Goal: Transaction & Acquisition: Purchase product/service

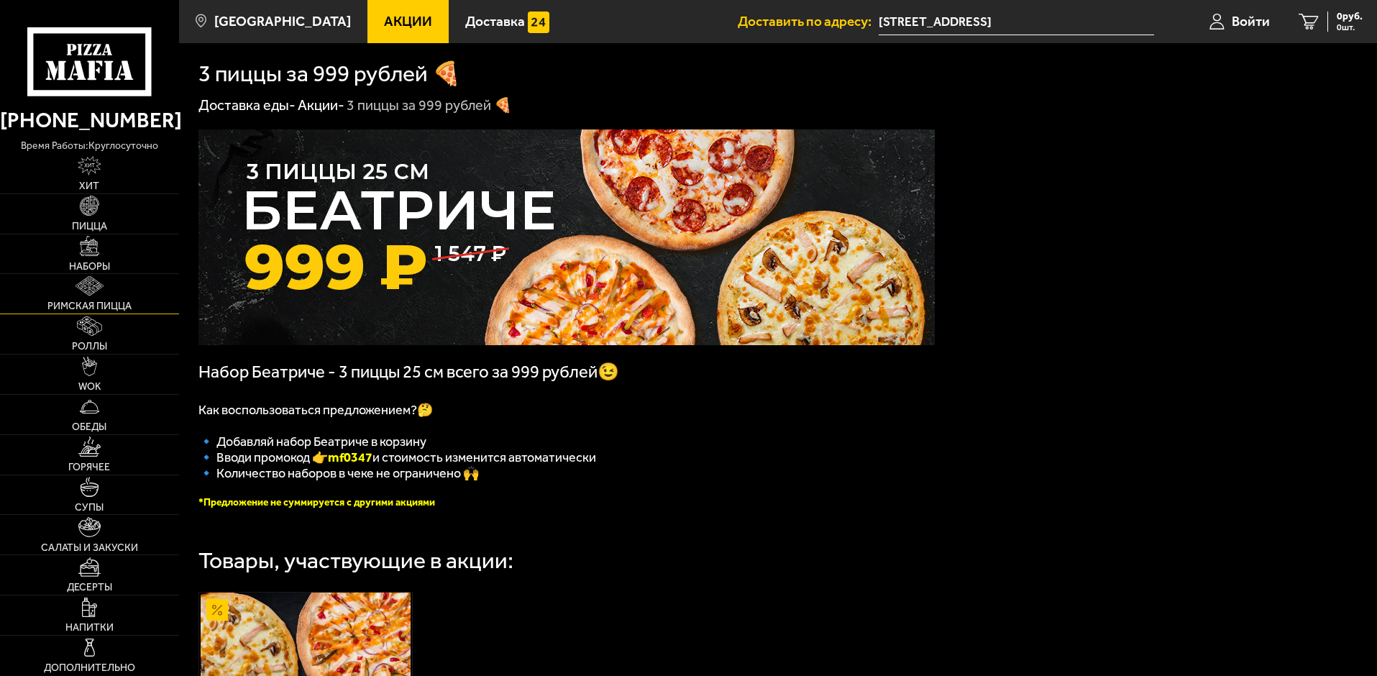
click at [89, 297] on link "Римская пицца" at bounding box center [89, 294] width 179 height 40
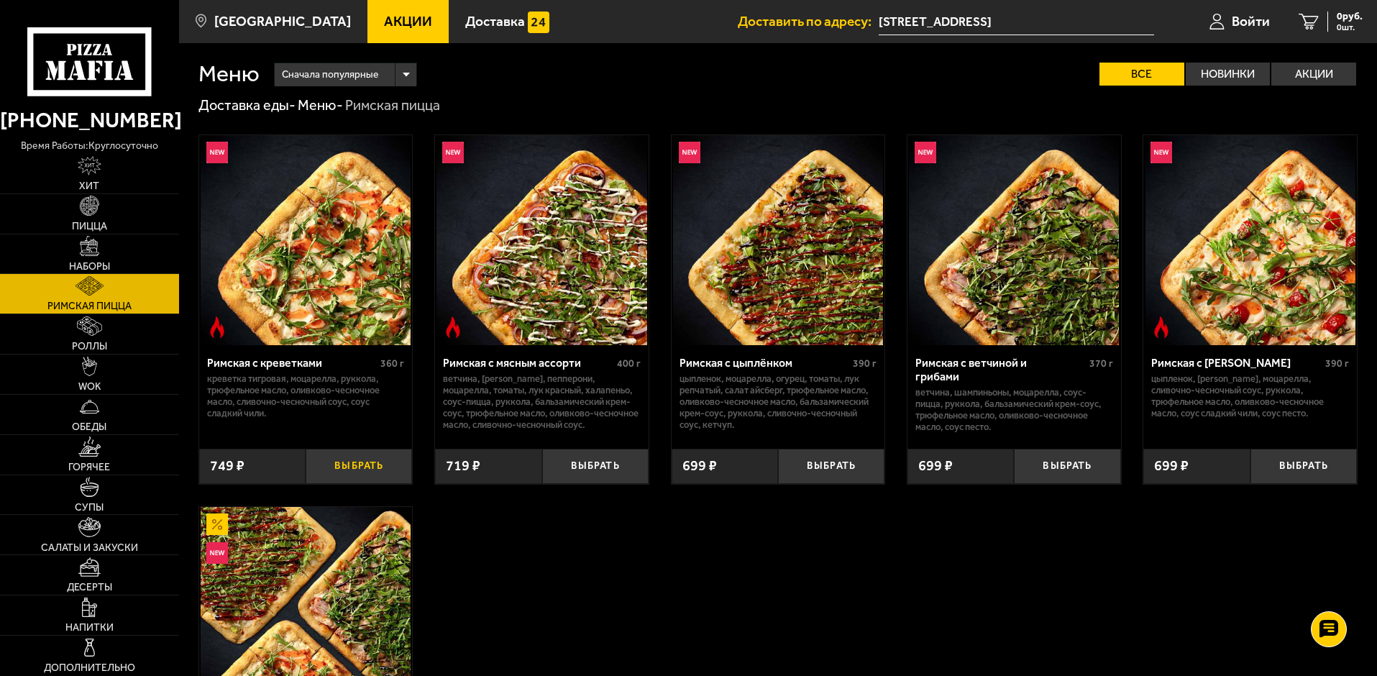
click at [368, 455] on button "Выбрать" at bounding box center [359, 466] width 106 height 35
click at [581, 461] on button "Выбрать" at bounding box center [595, 466] width 106 height 35
click at [814, 457] on button "Выбрать" at bounding box center [831, 466] width 106 height 35
click at [1065, 457] on button "Выбрать" at bounding box center [1067, 466] width 106 height 35
click at [1308, 467] on button "Выбрать" at bounding box center [1303, 466] width 106 height 35
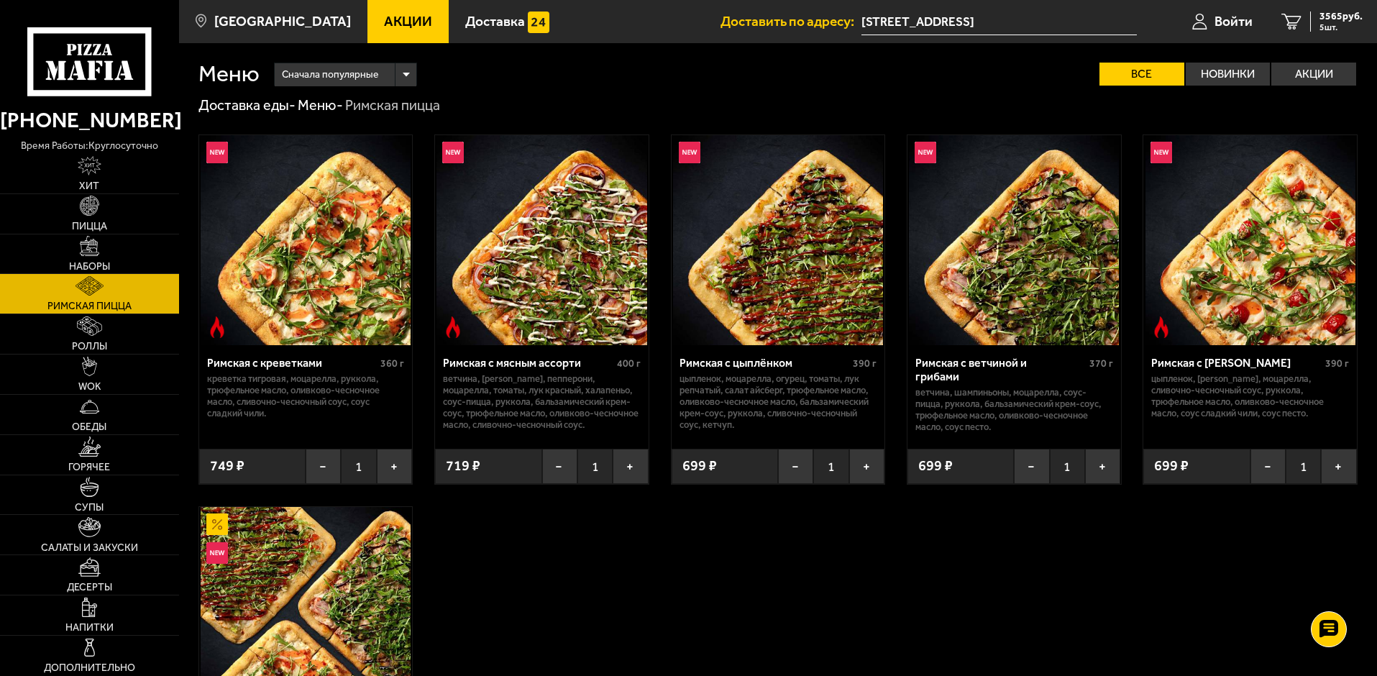
scroll to position [310, 0]
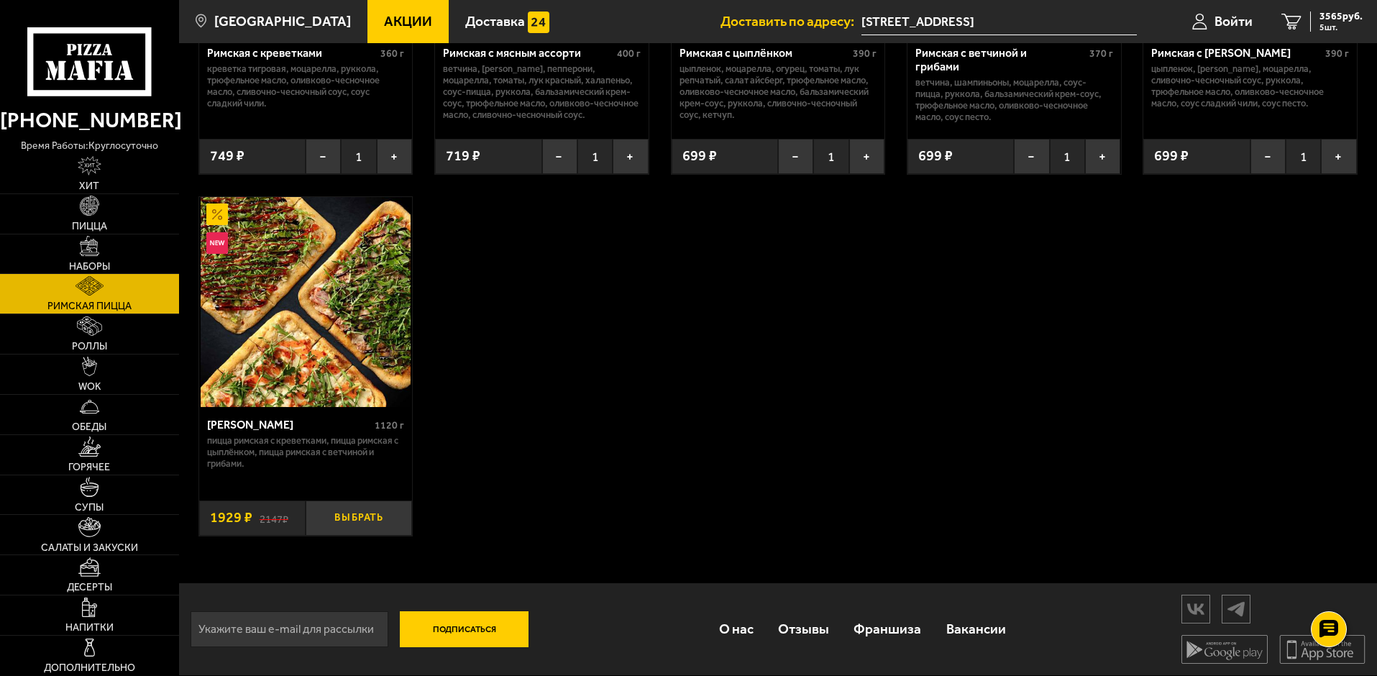
click at [388, 506] on button "Выбрать" at bounding box center [359, 517] width 106 height 35
click at [116, 530] on link "Салаты и закуски" at bounding box center [89, 535] width 179 height 40
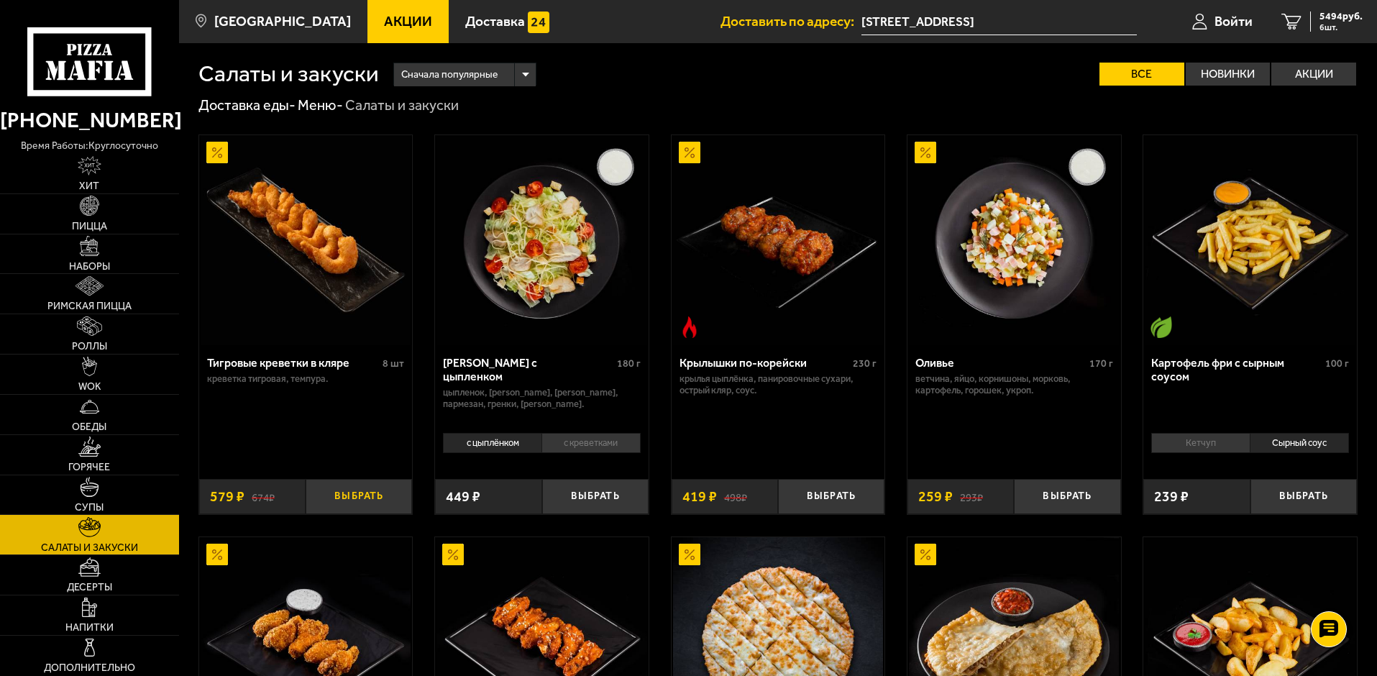
click at [336, 494] on button "Выбрать" at bounding box center [359, 496] width 106 height 35
click at [591, 494] on button "Выбрать" at bounding box center [595, 496] width 106 height 35
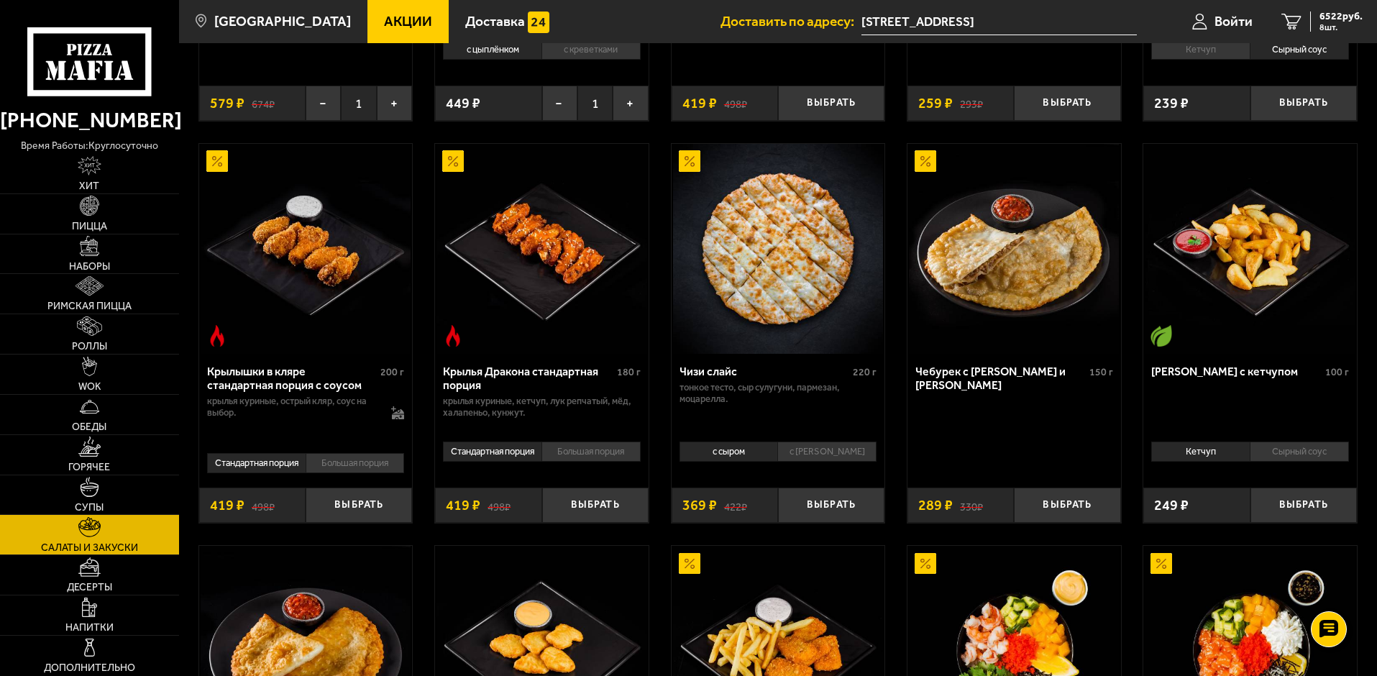
scroll to position [575, 0]
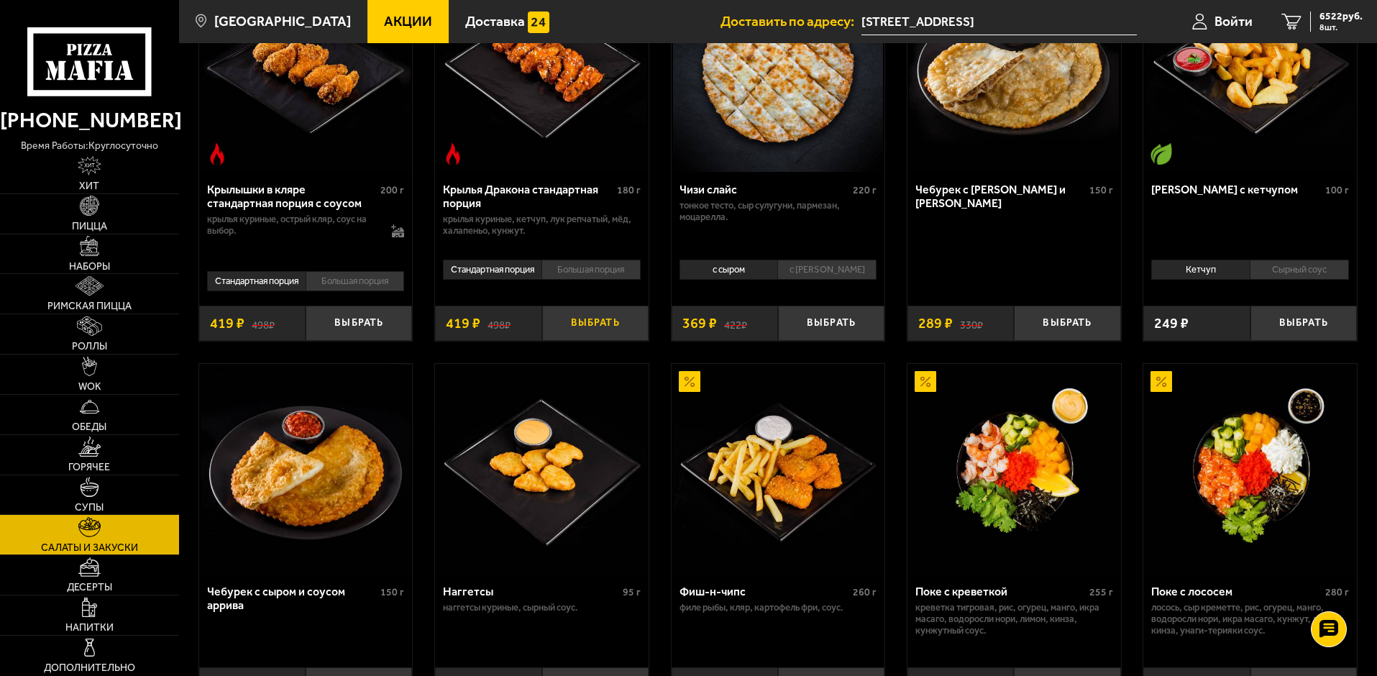
click at [587, 328] on button "Выбрать" at bounding box center [595, 323] width 106 height 35
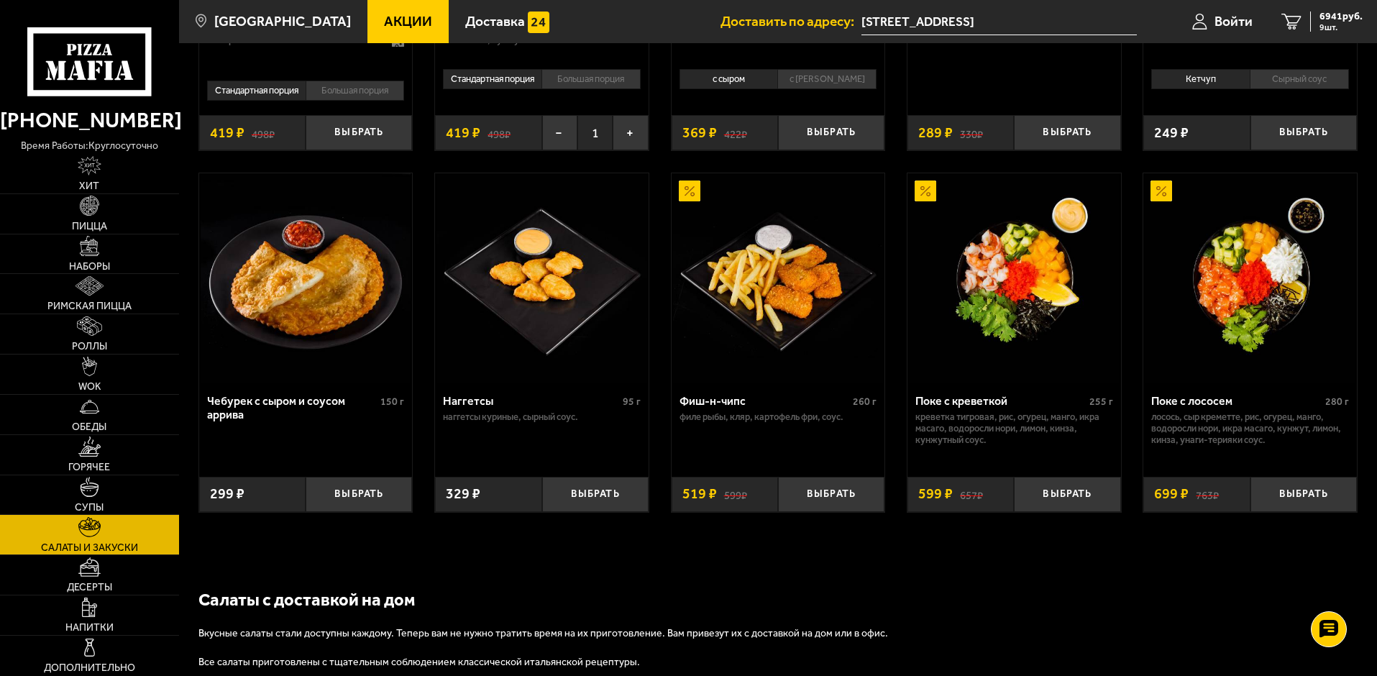
scroll to position [767, 0]
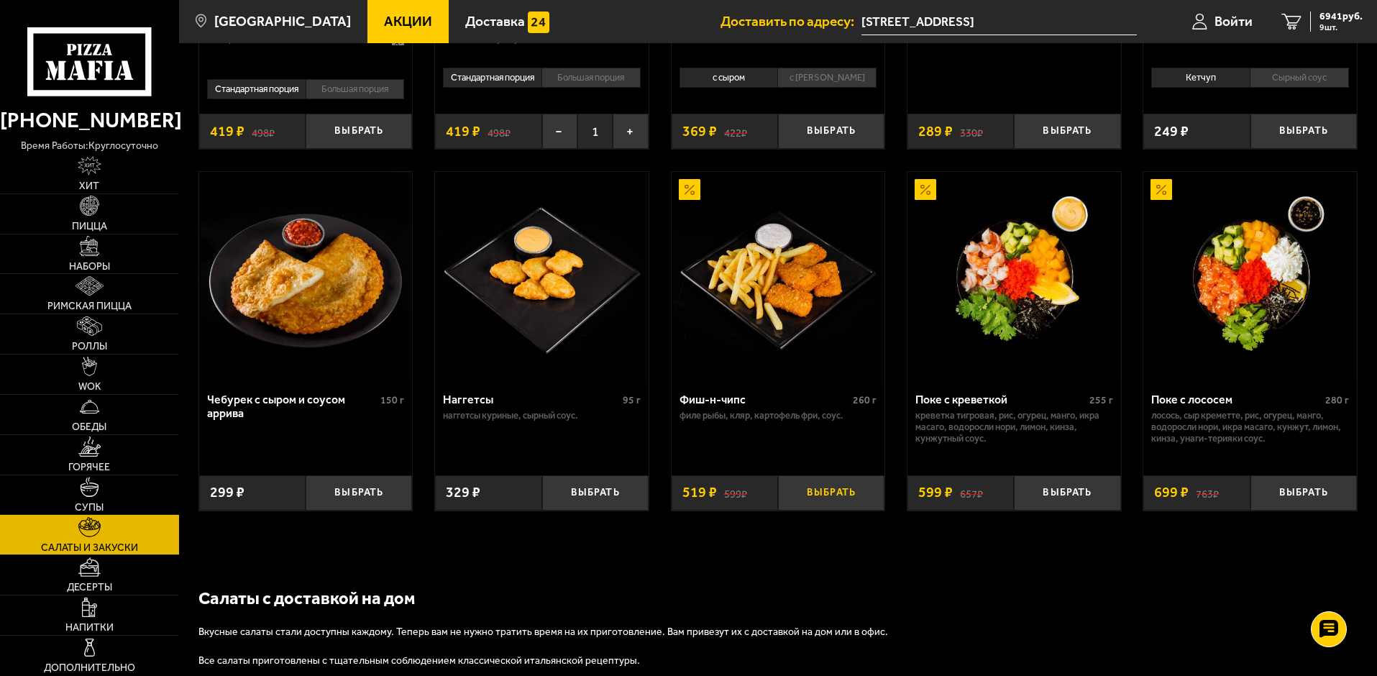
click at [827, 494] on button "Выбрать" at bounding box center [831, 492] width 106 height 35
click at [1056, 495] on button "Выбрать" at bounding box center [1067, 492] width 106 height 35
click at [1332, 15] on span "8059 руб." at bounding box center [1340, 17] width 43 height 10
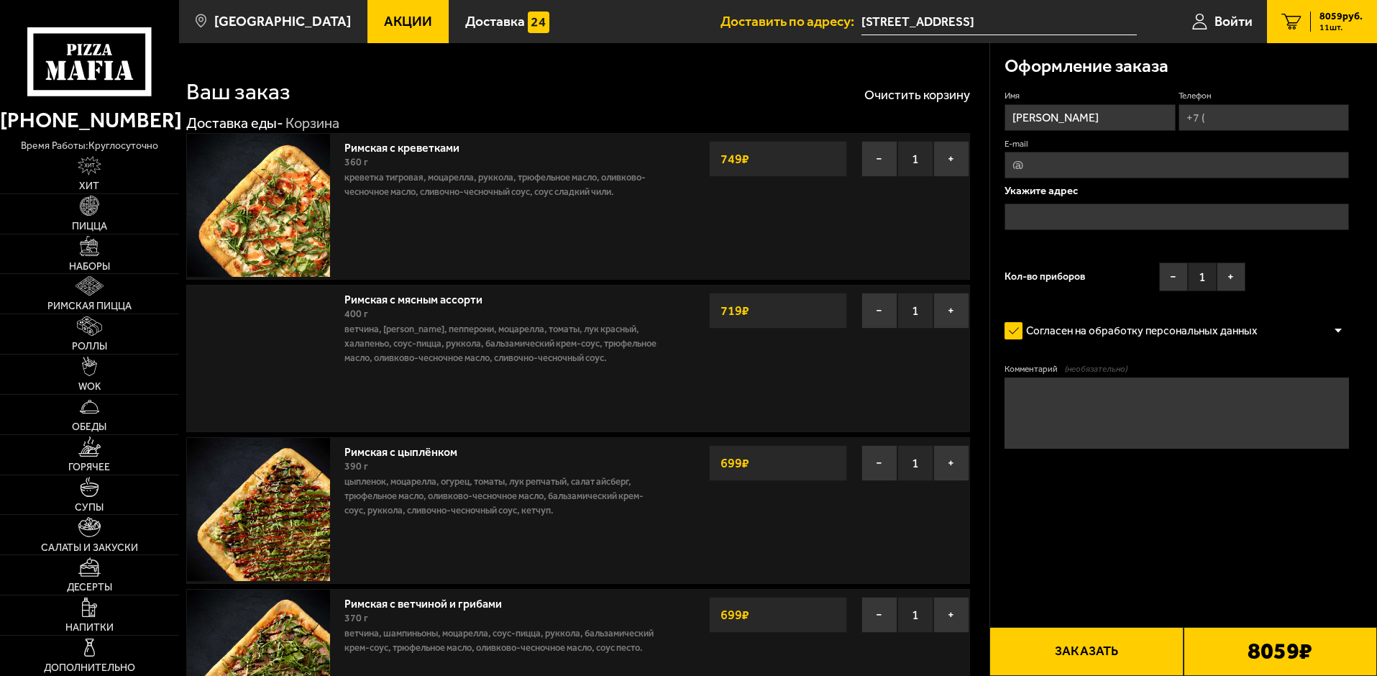
type input "[STREET_ADDRESS]"
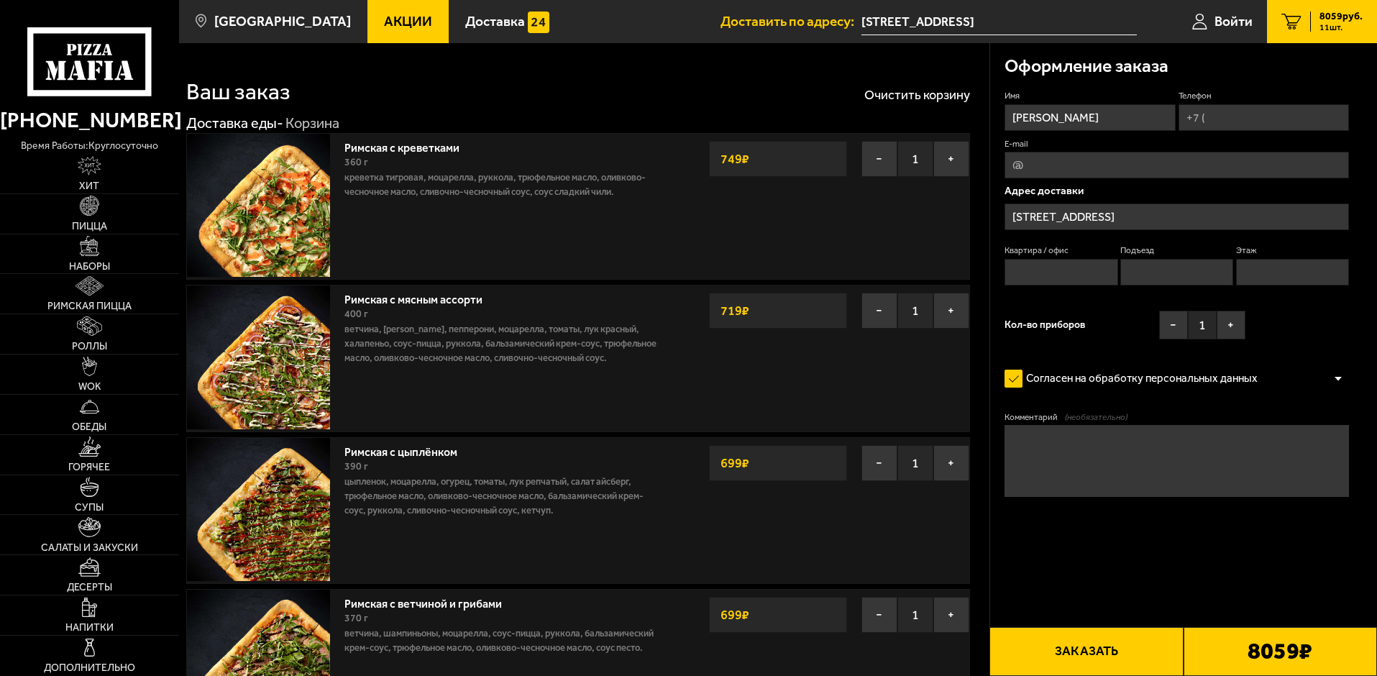
click at [1232, 119] on input "Телефон" at bounding box center [1263, 117] width 170 height 27
type input "+7 (981) 980-11-11"
type input "rvfrvrvf@ya.ru"
type input "16"
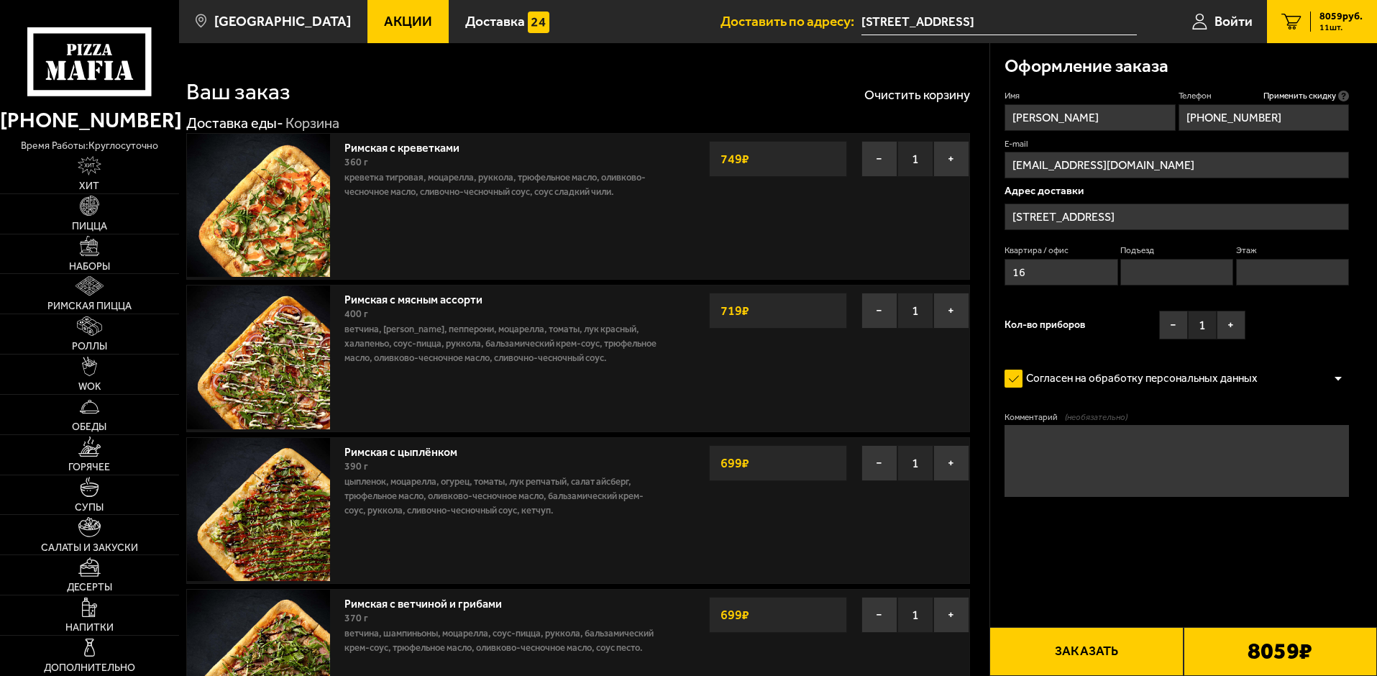
type input "+7 (981) 980-11-11"
click at [1106, 655] on button "Заказать" at bounding box center [1085, 651] width 193 height 49
click at [1144, 272] on input "Подъезд" at bounding box center [1176, 272] width 113 height 27
type input "2"
click at [1274, 272] on input "Этаж" at bounding box center [1292, 272] width 113 height 27
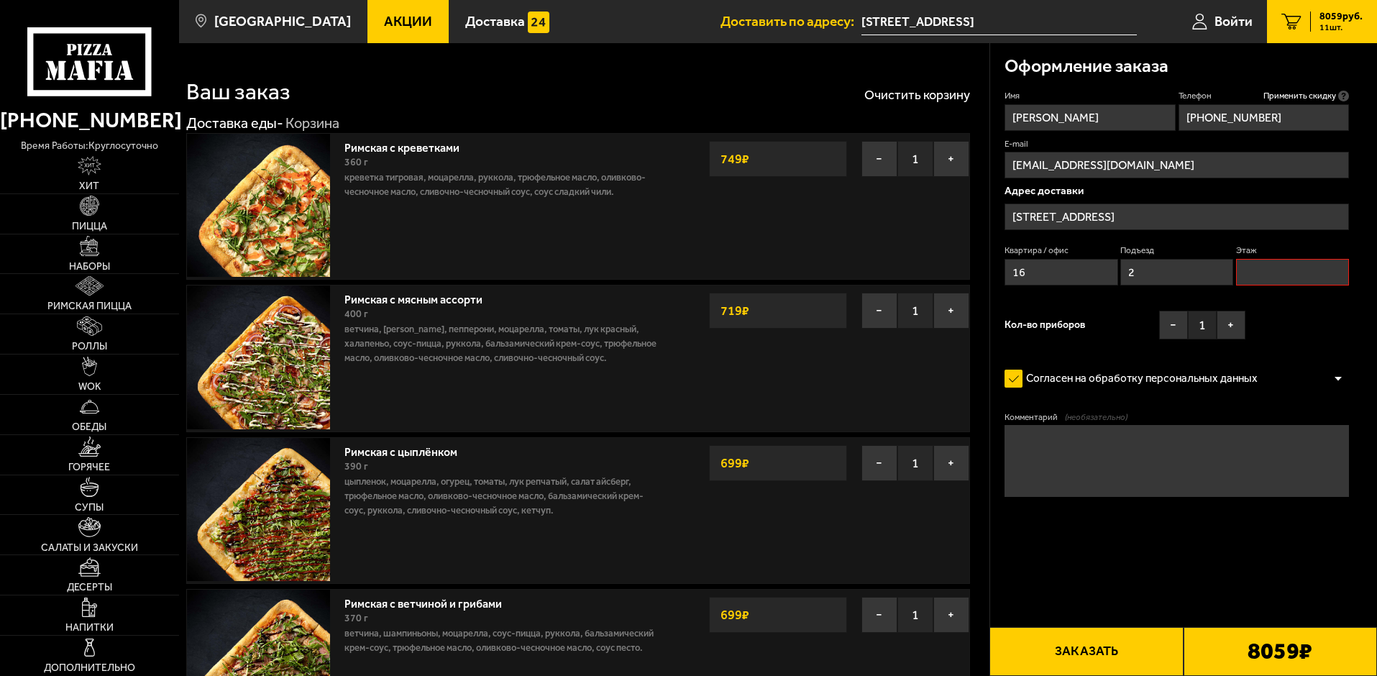
type input "3"
click at [1109, 640] on button "Заказать" at bounding box center [1085, 651] width 193 height 49
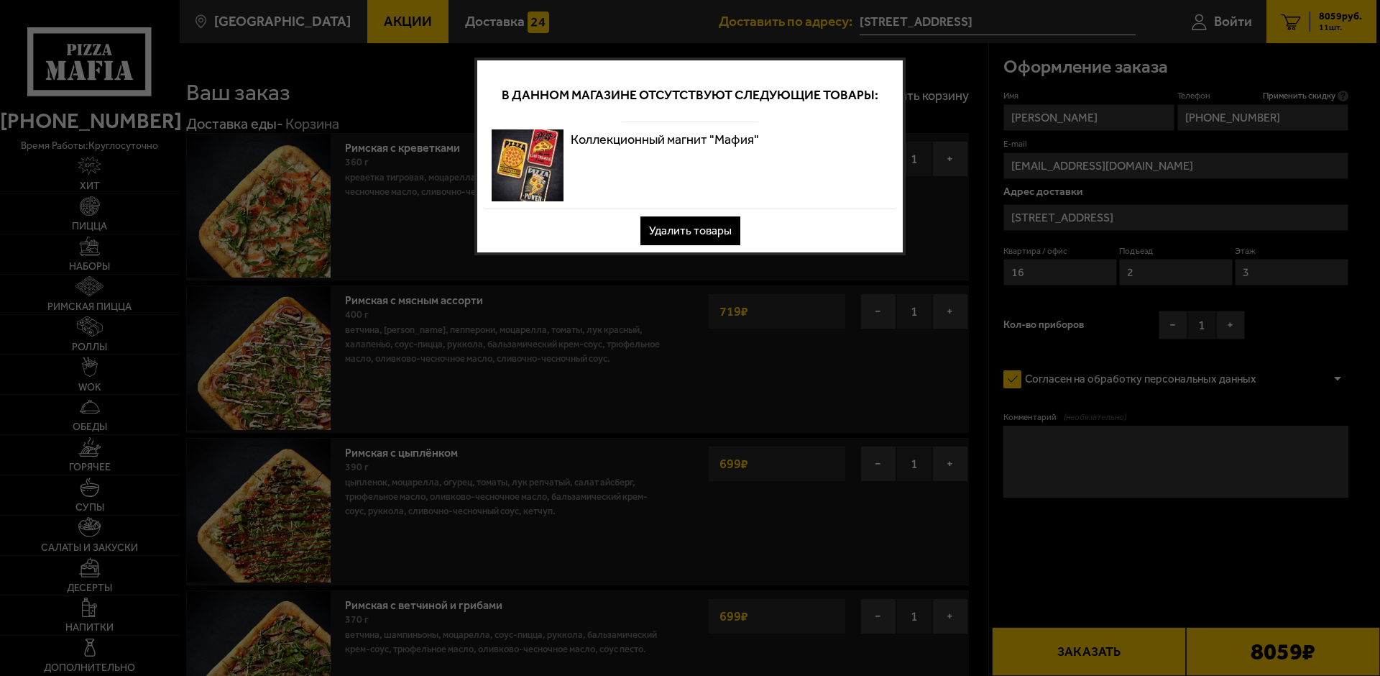
click at [694, 231] on button "Удалить товары" at bounding box center [690, 230] width 100 height 29
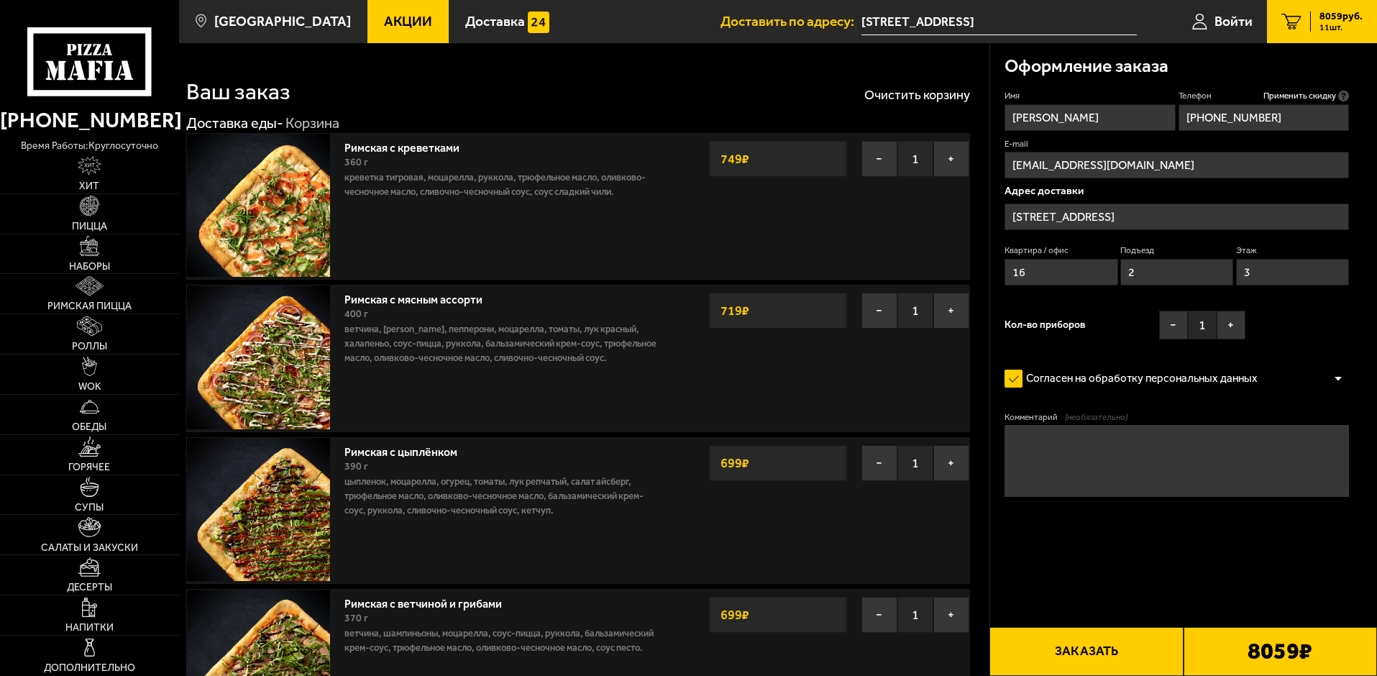
click at [1149, 658] on button "Заказать" at bounding box center [1085, 651] width 193 height 49
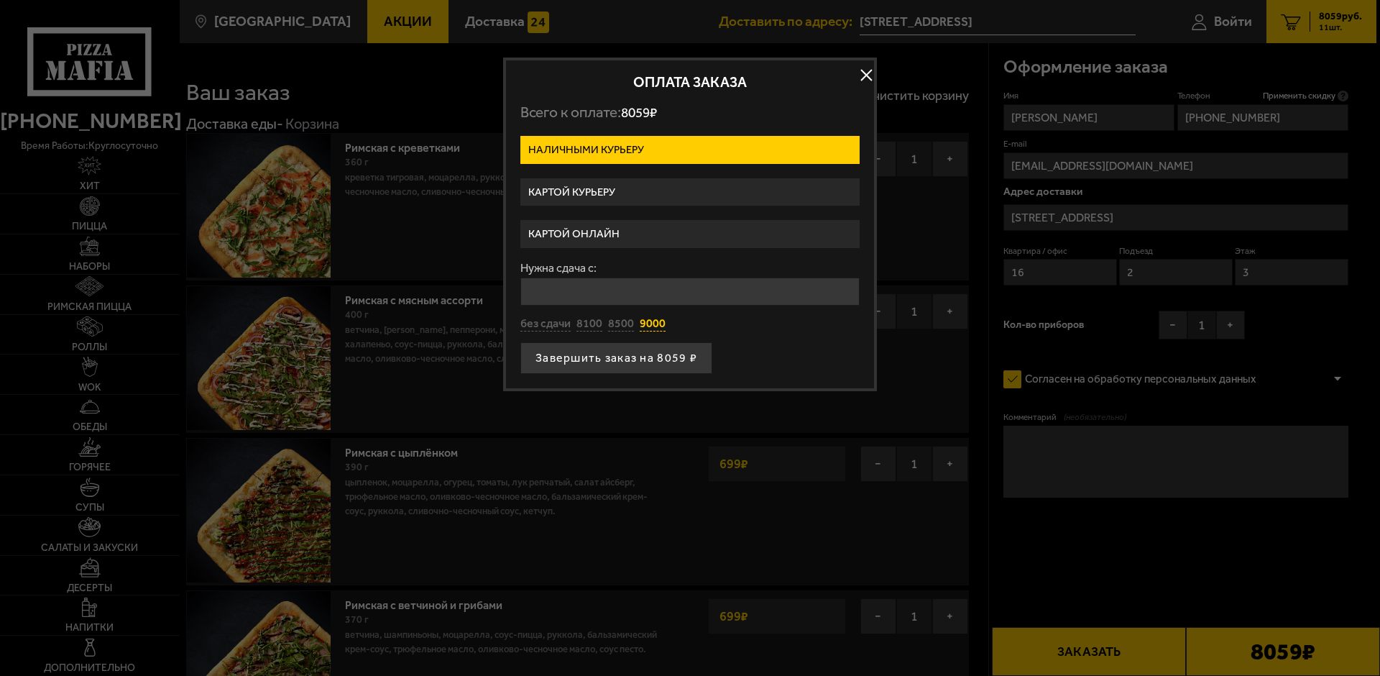
click at [648, 323] on button "9000" at bounding box center [653, 324] width 26 height 16
type input "9000"
click at [649, 193] on label "Картой курьеру" at bounding box center [689, 192] width 339 height 28
click at [0, 0] on input "Картой курьеру" at bounding box center [0, 0] width 0 height 0
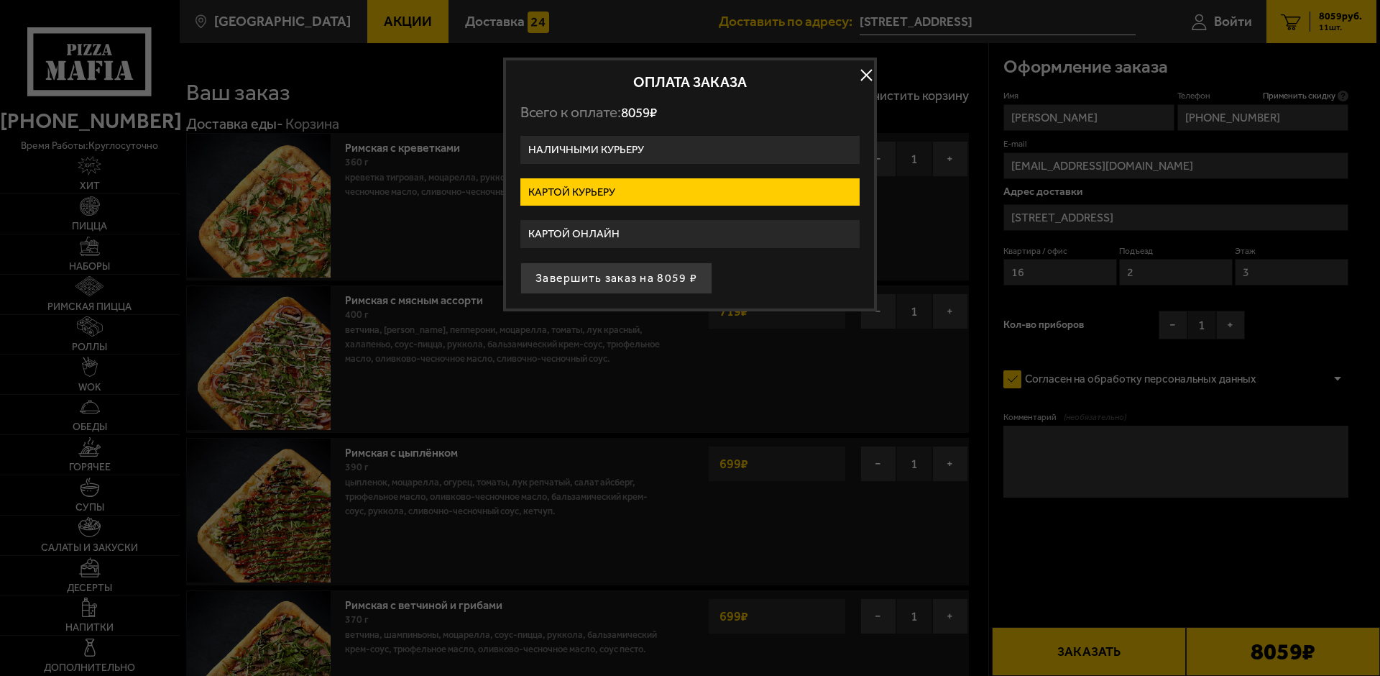
click at [668, 149] on label "Наличными курьеру" at bounding box center [689, 150] width 339 height 28
click at [0, 0] on input "Наличными курьеру" at bounding box center [0, 0] width 0 height 0
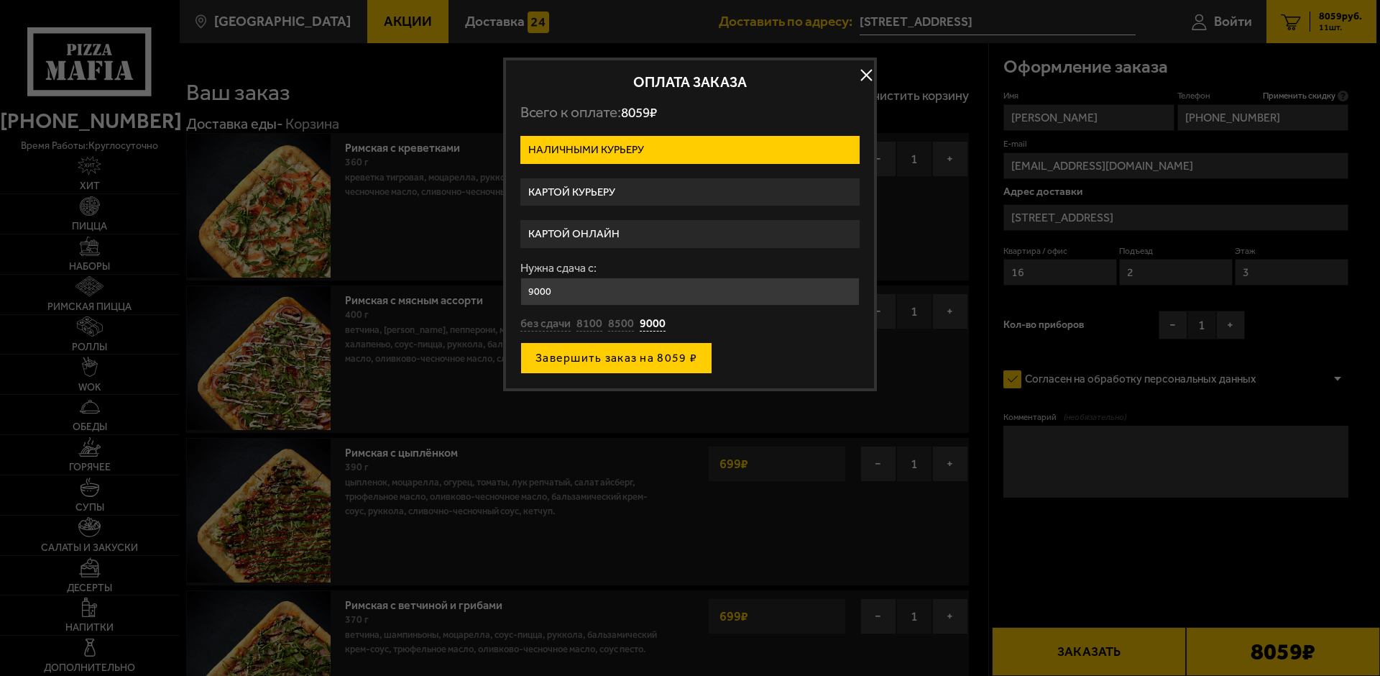
click at [626, 361] on button "Завершить заказ на 8059 ₽" at bounding box center [616, 358] width 192 height 32
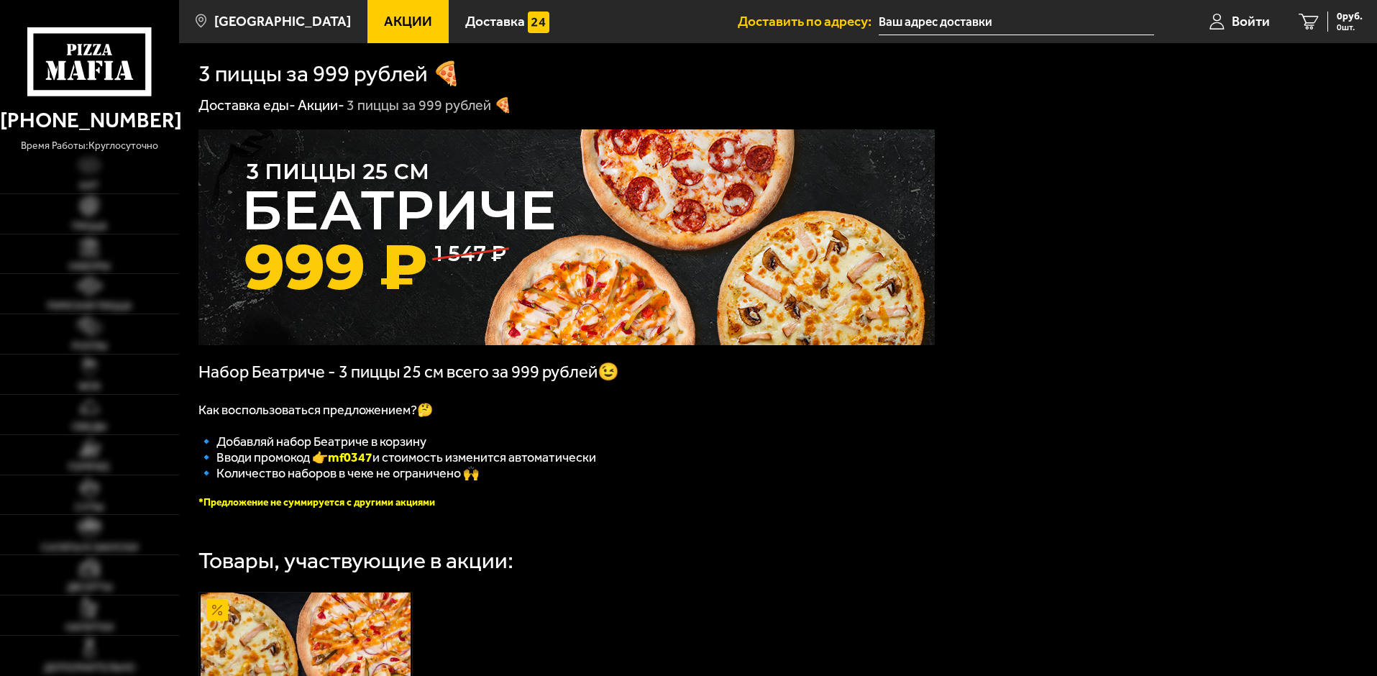
type input "[STREET_ADDRESS]"
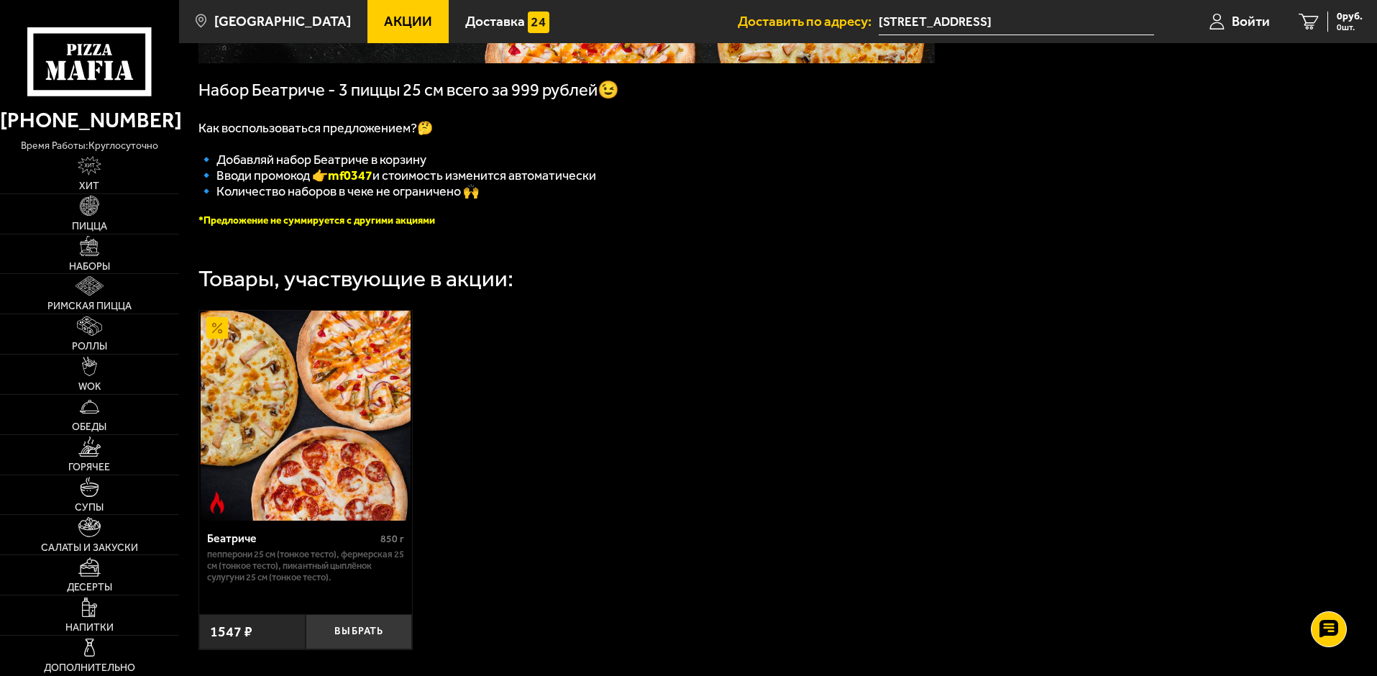
scroll to position [228, 0]
